Goal: Information Seeking & Learning: Find specific fact

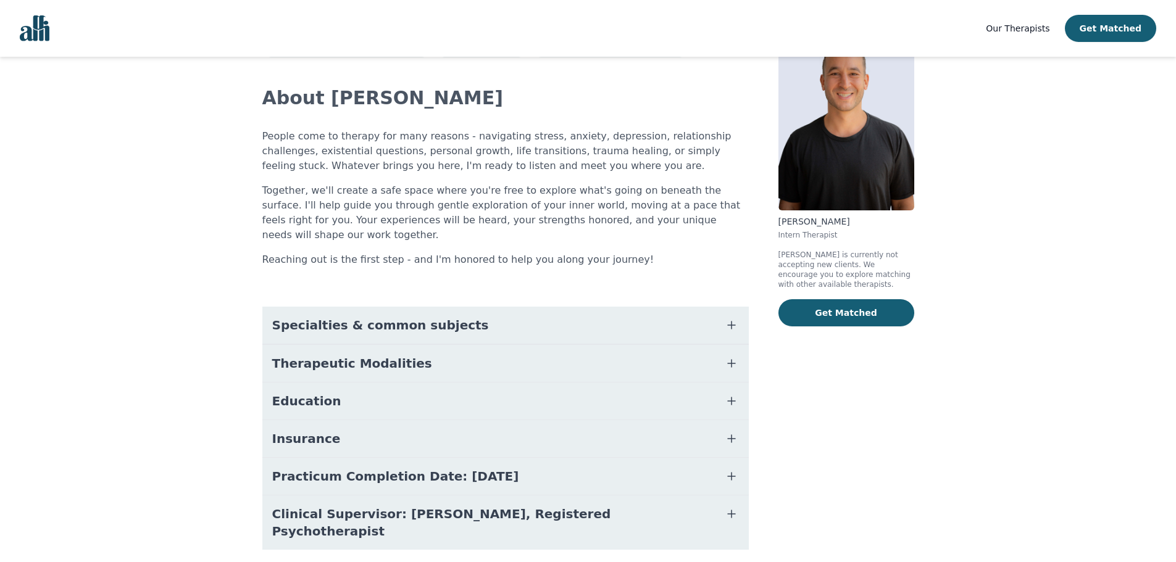
scroll to position [69, 0]
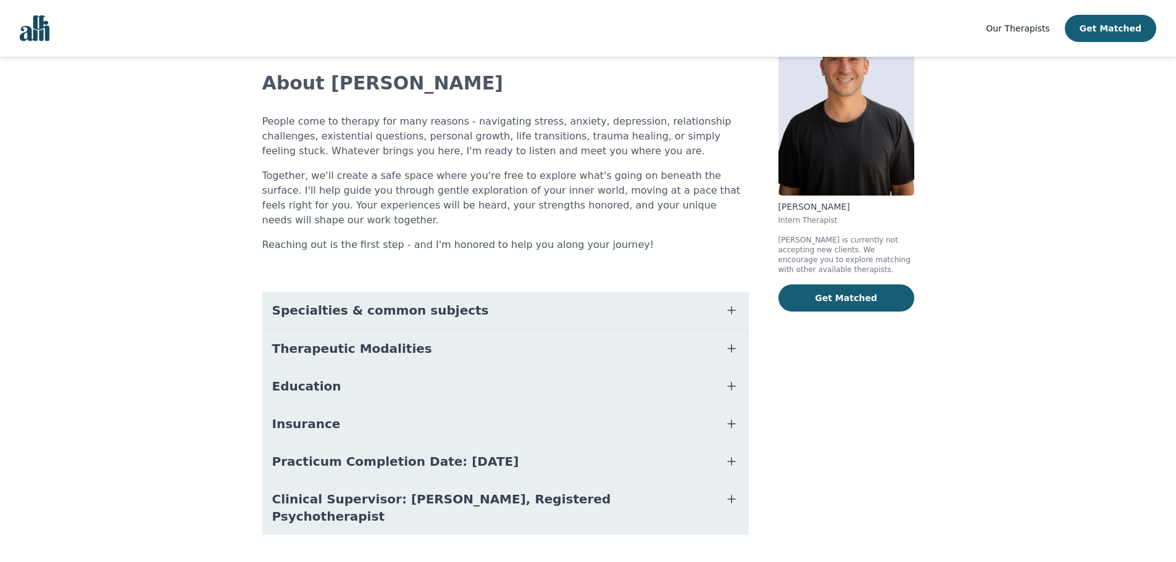
click at [393, 415] on button "Insurance" at bounding box center [505, 424] width 486 height 37
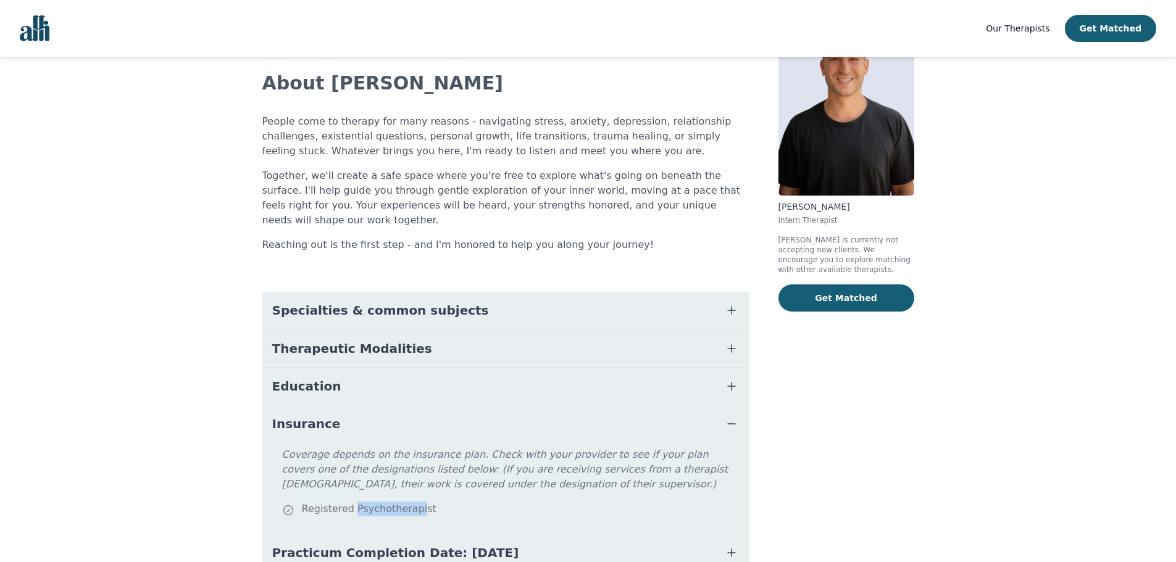
drag, startPoint x: 350, startPoint y: 496, endPoint x: 412, endPoint y: 492, distance: 61.9
click at [412, 502] on div "Registered Psychotherapist" at bounding box center [513, 510] width 462 height 17
click at [410, 502] on div "Registered Psychotherapist" at bounding box center [513, 510] width 462 height 17
drag, startPoint x: 404, startPoint y: 481, endPoint x: 399, endPoint y: 493, distance: 12.7
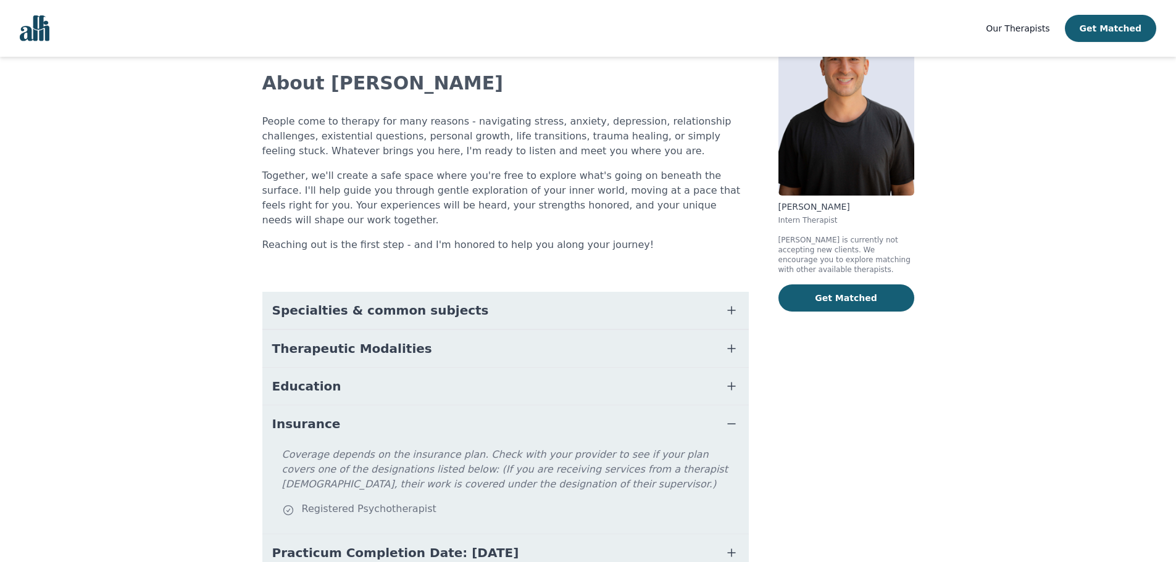
click at [400, 502] on div "Registered Psychotherapist" at bounding box center [513, 510] width 462 height 17
click at [399, 502] on div "Registered Psychotherapist" at bounding box center [513, 510] width 462 height 17
copy div "Psychotherapist"
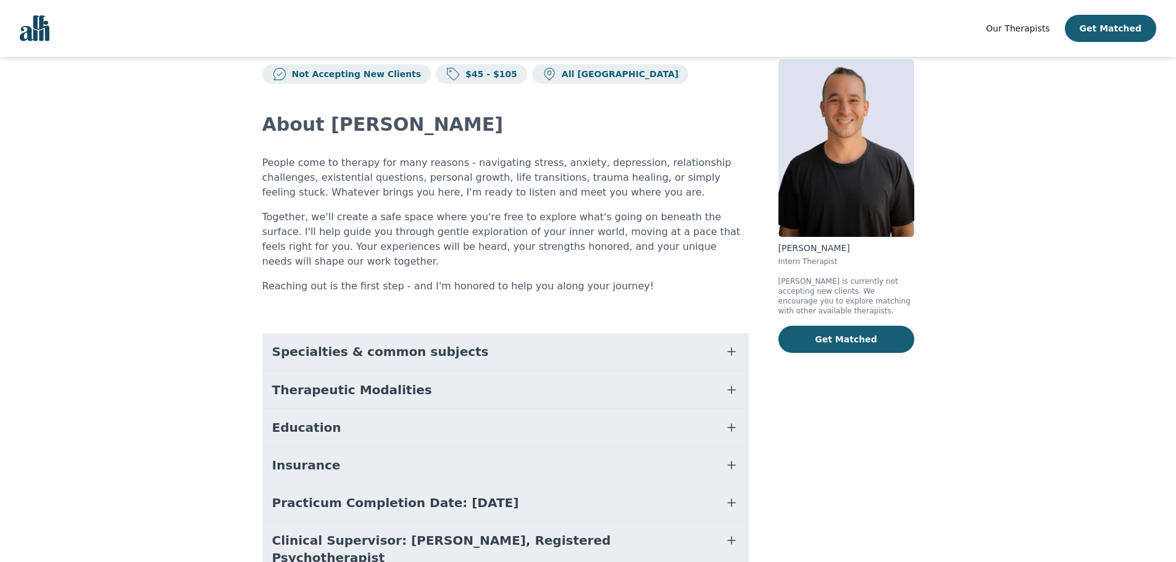
scroll to position [69, 0]
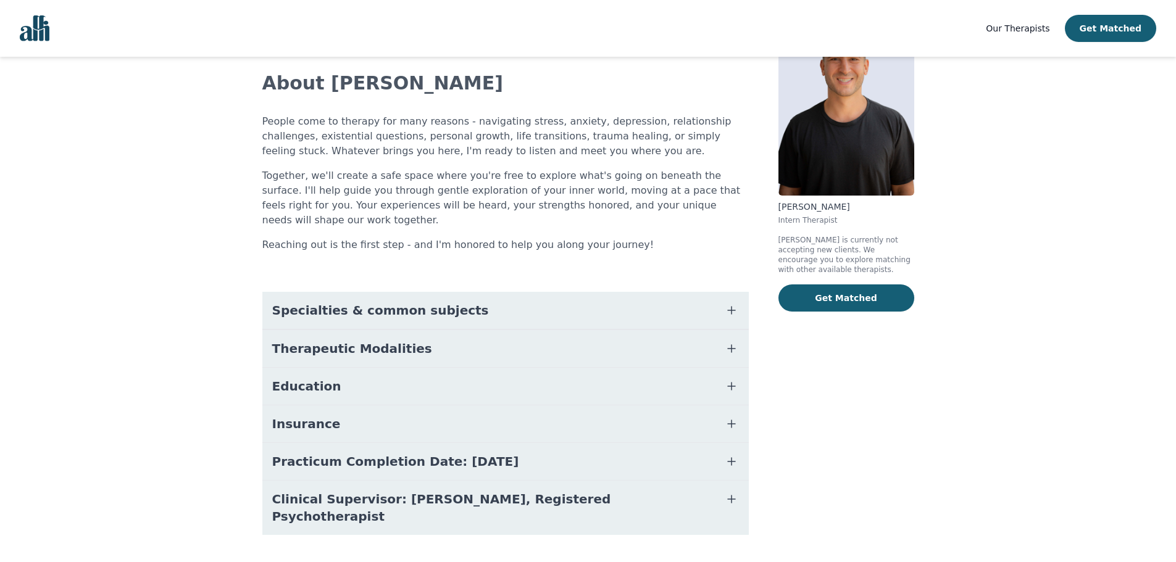
click at [312, 415] on span "Insurance" at bounding box center [306, 423] width 69 height 17
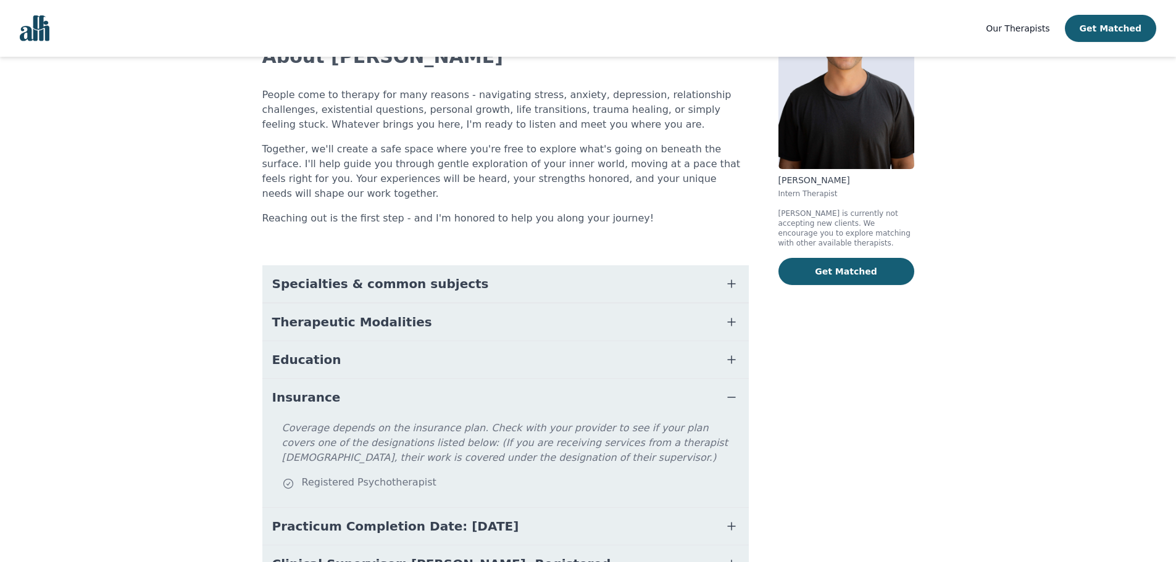
scroll to position [160, 0]
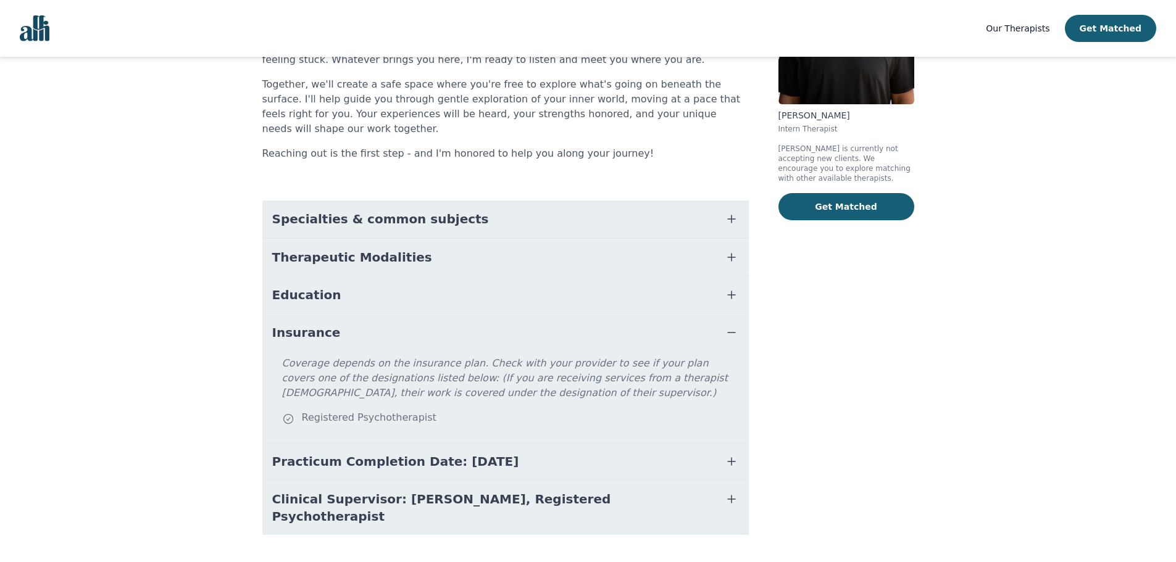
click at [374, 410] on div "Registered Psychotherapist" at bounding box center [513, 418] width 462 height 17
copy div "Psychotherapist"
